Goal: Entertainment & Leisure: Consume media (video, audio)

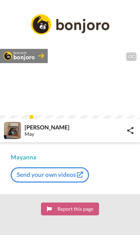
click at [78, 89] on icon at bounding box center [70, 84] width 18 height 18
click at [74, 86] on icon "Play/Pause" at bounding box center [70, 84] width 18 height 32
click at [69, 88] on icon "Play/Pause" at bounding box center [70, 84] width 18 height 32
click at [67, 87] on icon "Play/Pause" at bounding box center [70, 84] width 18 height 32
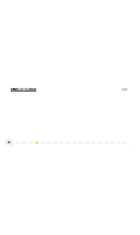
scroll to position [54, 0]
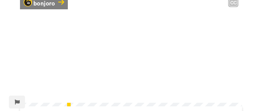
click at [140, 96] on img at bounding box center [231, 92] width 7 height 7
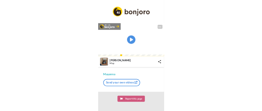
scroll to position [2, 0]
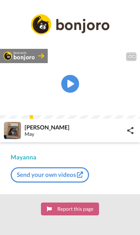
click at [67, 85] on icon "Play/Pause" at bounding box center [70, 84] width 18 height 32
click at [62, 85] on icon at bounding box center [70, 84] width 18 height 18
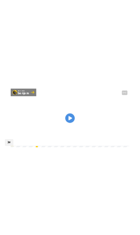
scroll to position [46, 0]
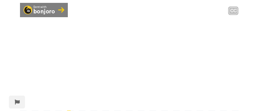
click at [140, 43] on div "Sent with bonjoro CC Play/Pause E antes de eu explicar tudo o que tem aqui, des…" at bounding box center [131, 55] width 262 height 111
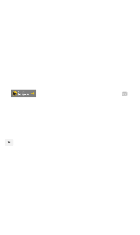
scroll to position [2, 0]
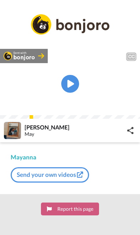
click at [70, 88] on icon "Play/Pause" at bounding box center [70, 84] width 18 height 32
click at [74, 86] on icon "Play/Pause" at bounding box center [70, 84] width 18 height 32
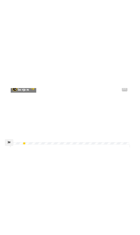
scroll to position [60, 0]
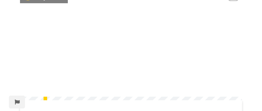
click at [140, 90] on img at bounding box center [231, 86] width 7 height 7
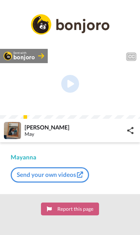
scroll to position [2, 0]
